Goal: Transaction & Acquisition: Purchase product/service

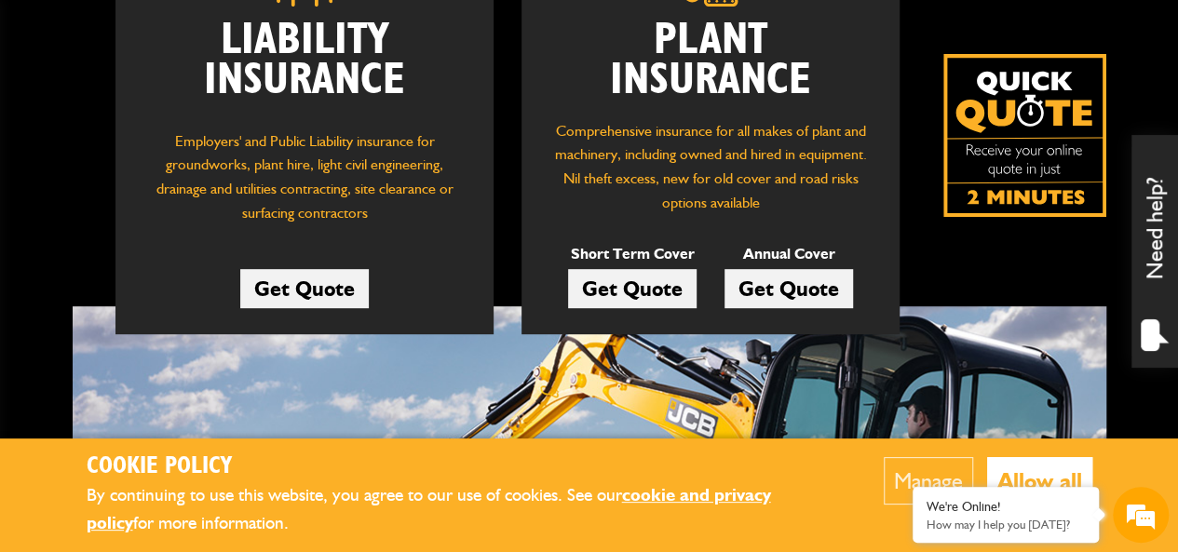
click at [622, 286] on link "Get Quote" at bounding box center [632, 288] width 128 height 39
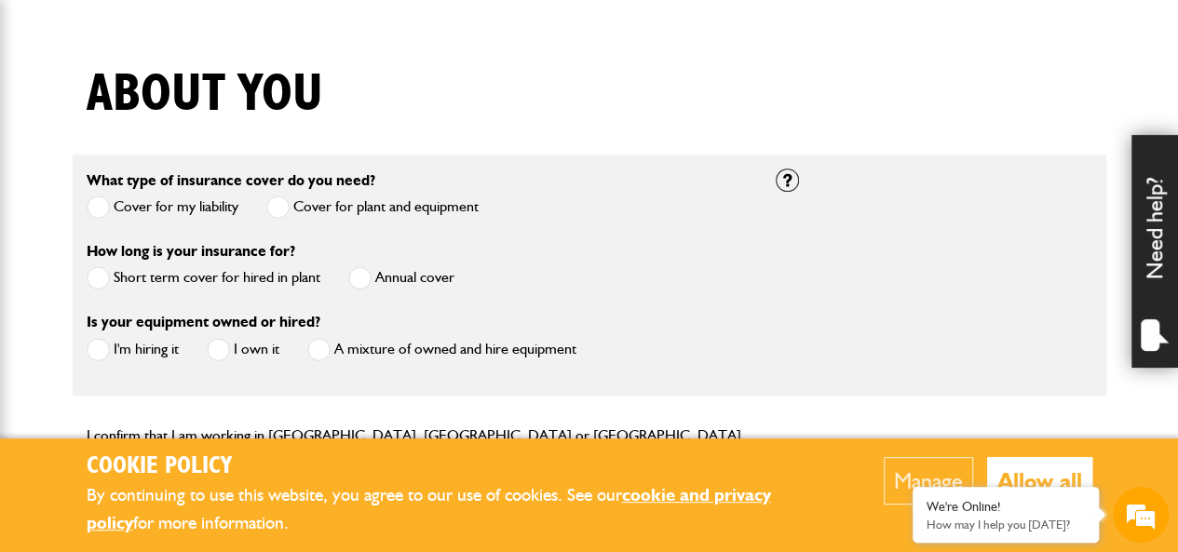
click at [93, 280] on span at bounding box center [98, 277] width 23 height 23
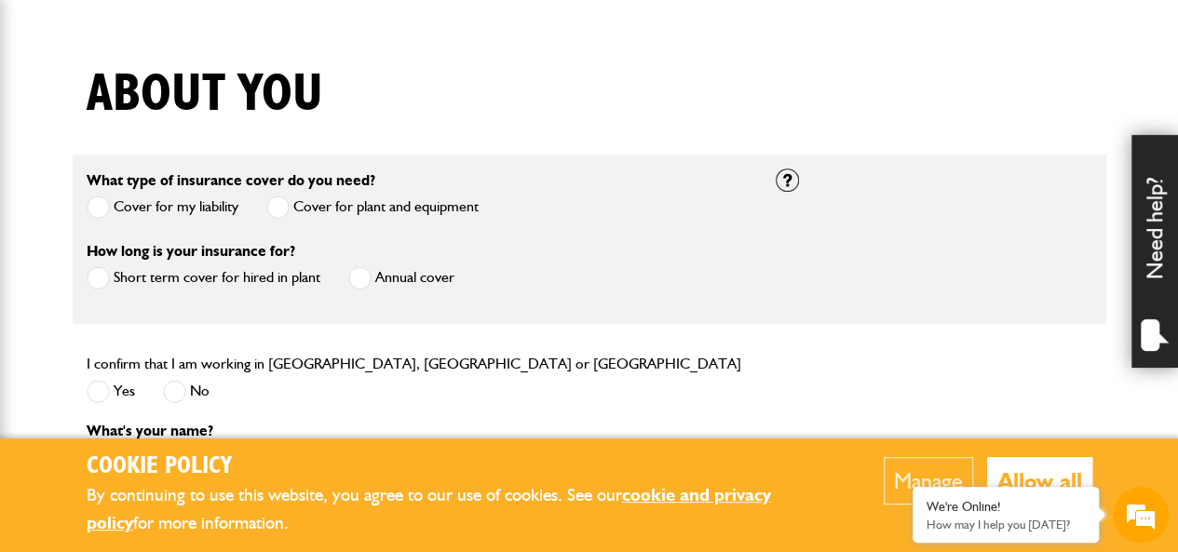
click at [98, 388] on span at bounding box center [98, 391] width 23 height 23
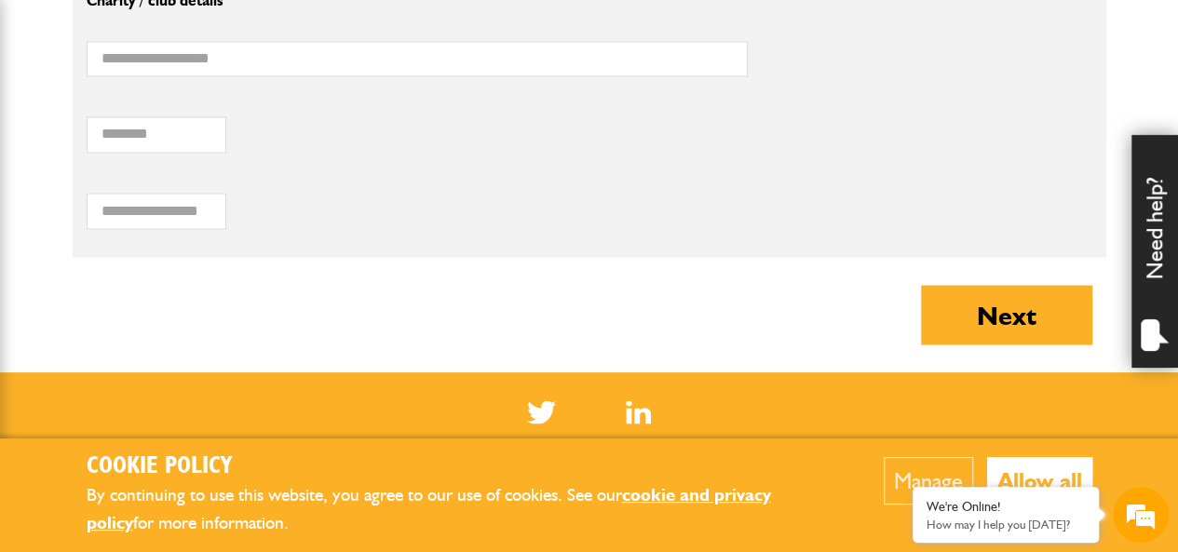
scroll to position [1637, 0]
